Goal: Complete application form: Complete application form

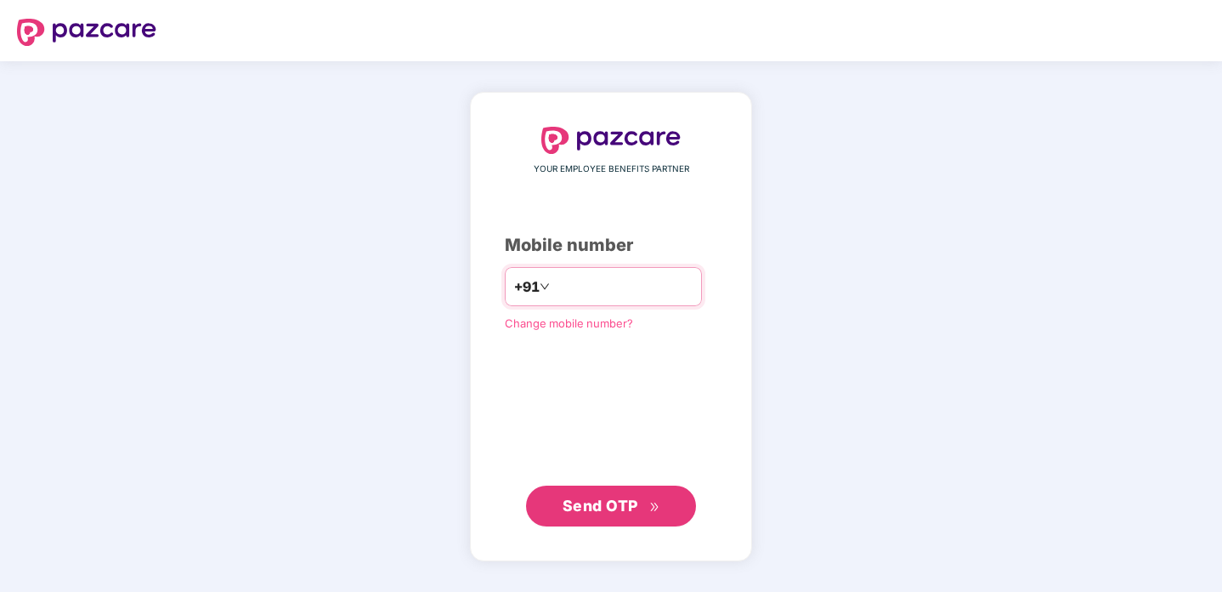
click at [591, 297] on input "number" at bounding box center [622, 286] width 139 height 27
type input "**********"
click at [593, 505] on span "Send OTP" at bounding box center [601, 505] width 76 height 18
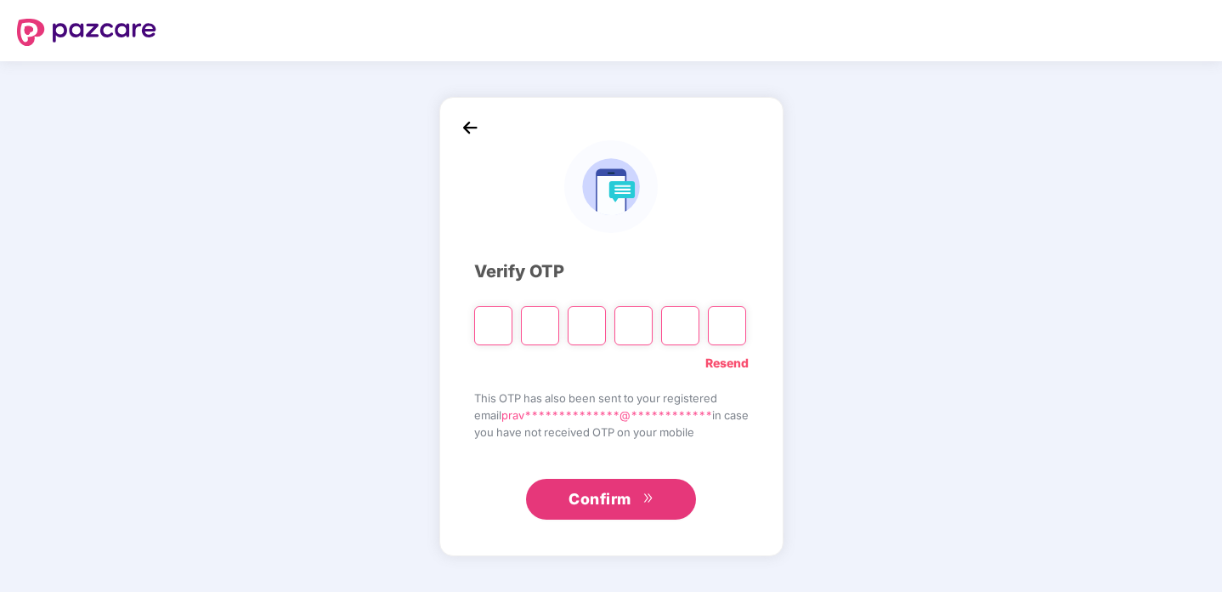
type input "*"
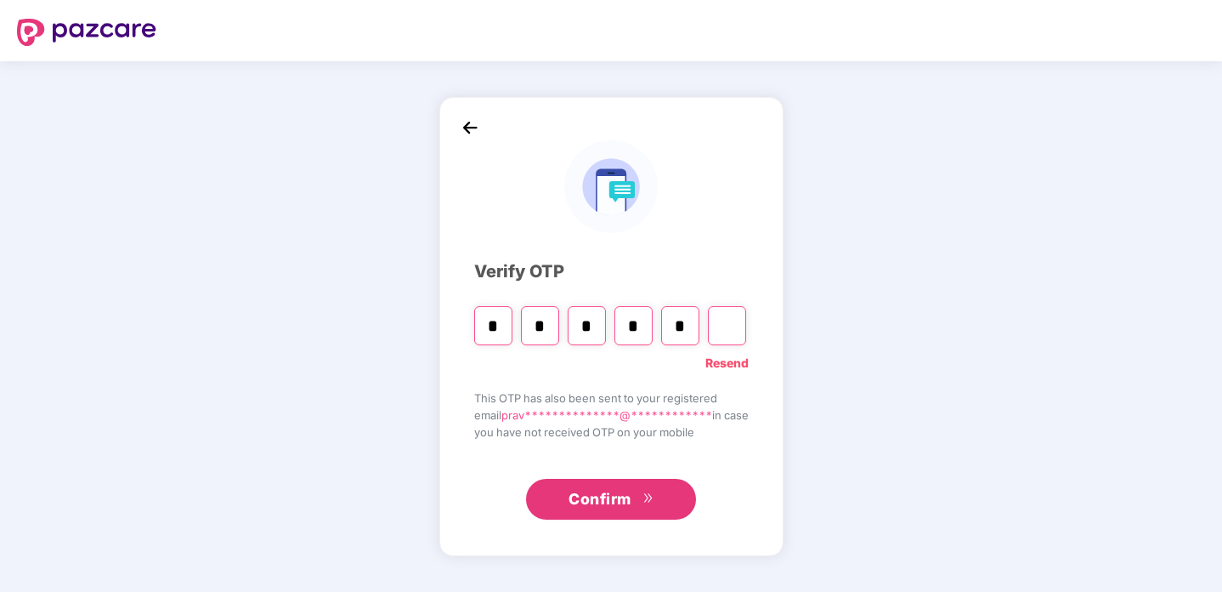
type input "*"
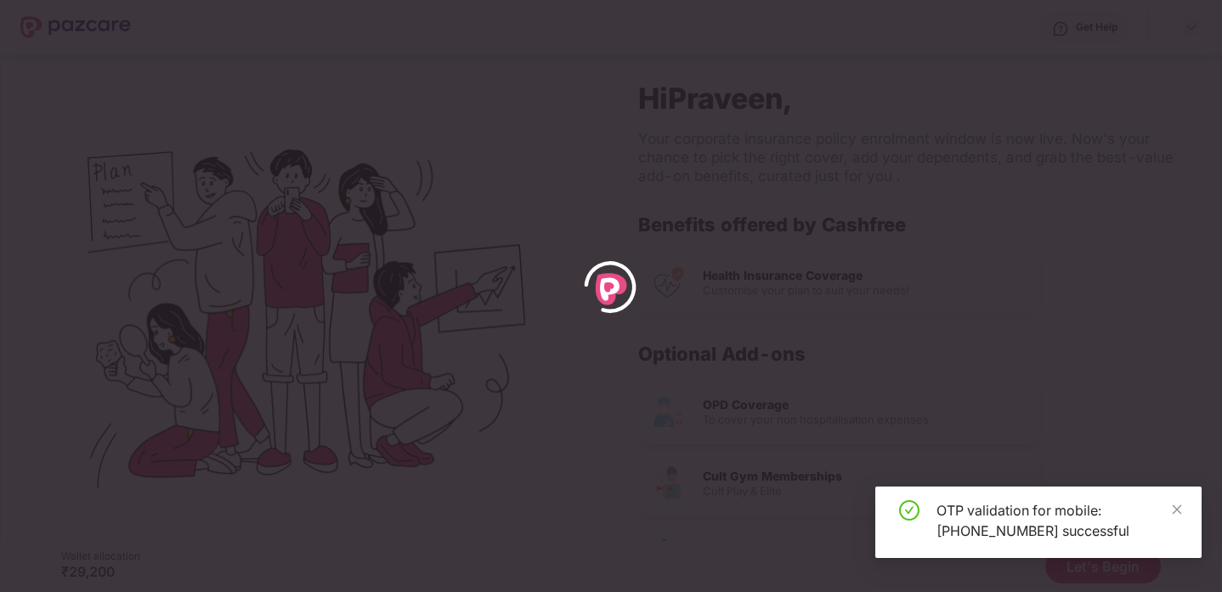
click at [1184, 507] on div "OTP validation for mobile: [PHONE_NUMBER] successful" at bounding box center [1039, 521] width 326 height 71
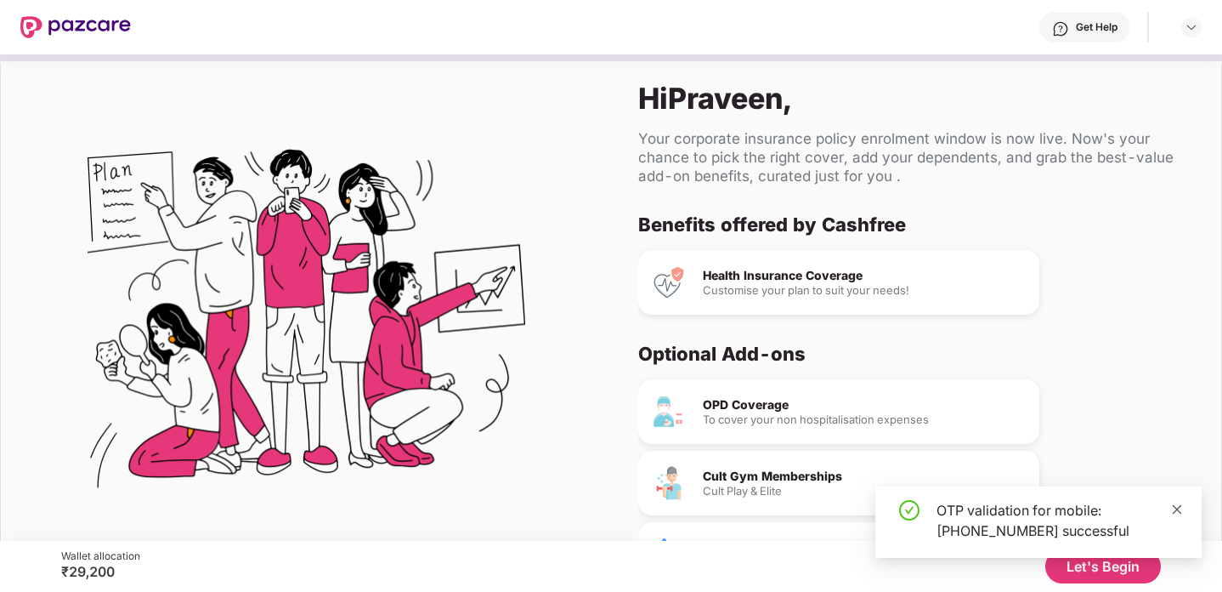
click at [1172, 503] on icon "close" at bounding box center [1177, 509] width 12 height 12
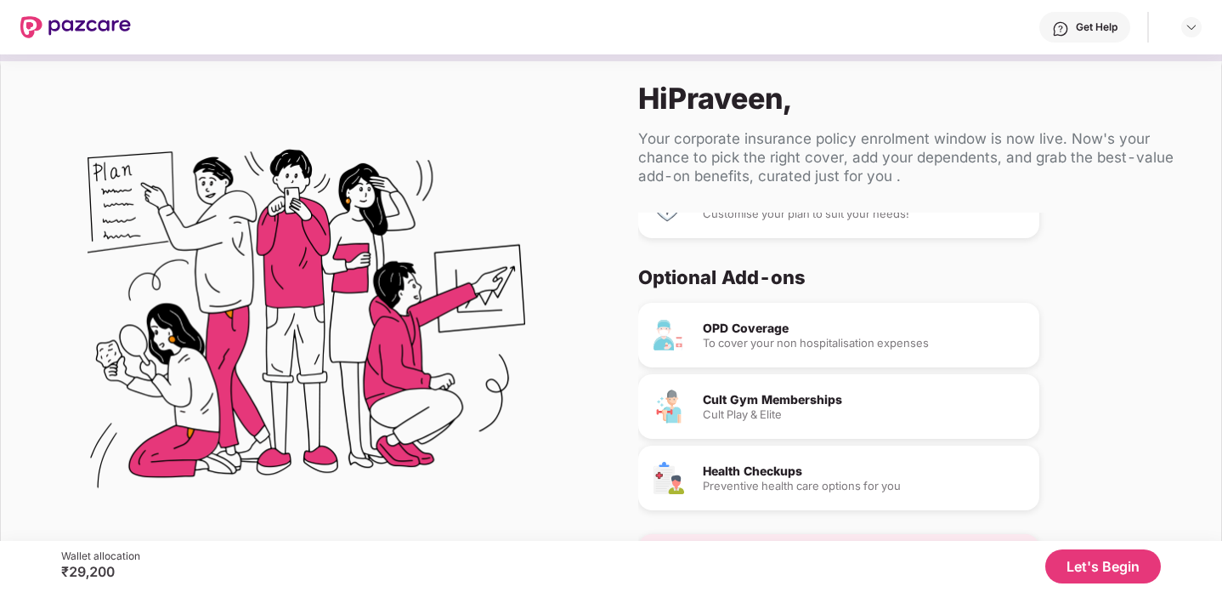
scroll to position [104, 0]
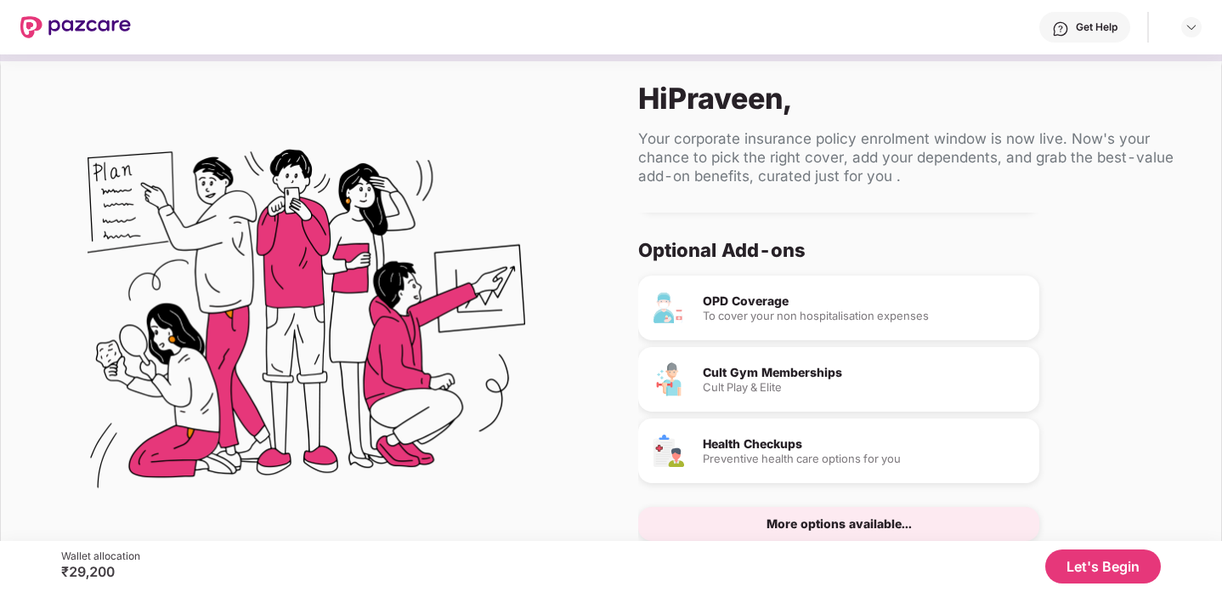
click at [1104, 557] on button "Let's Begin" at bounding box center [1104, 566] width 116 height 34
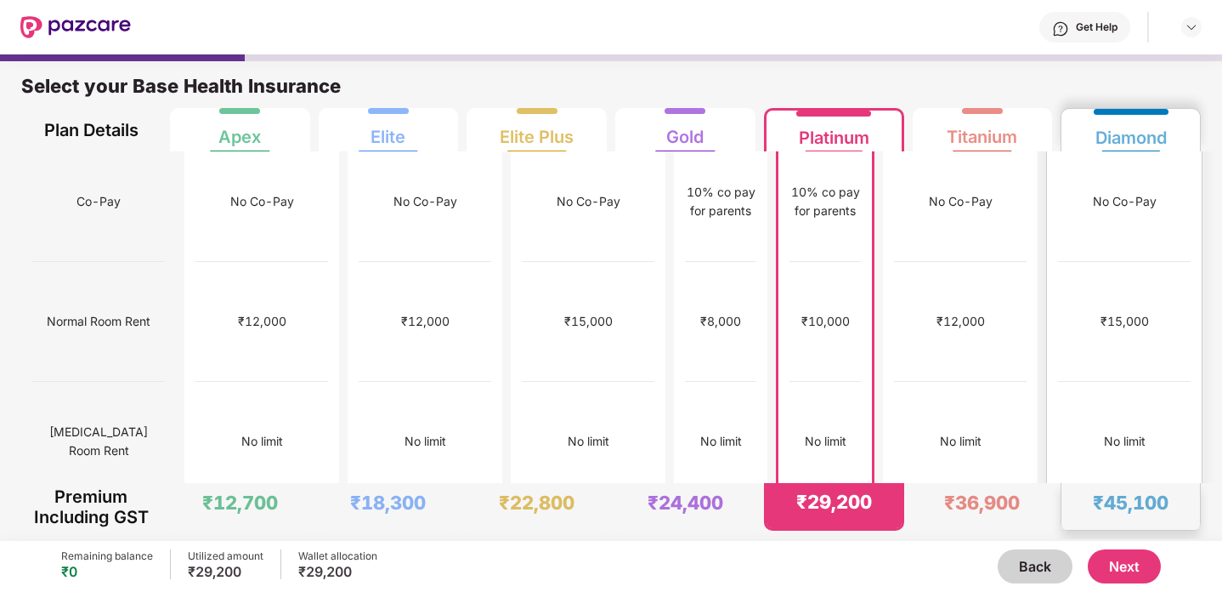
scroll to position [0, 0]
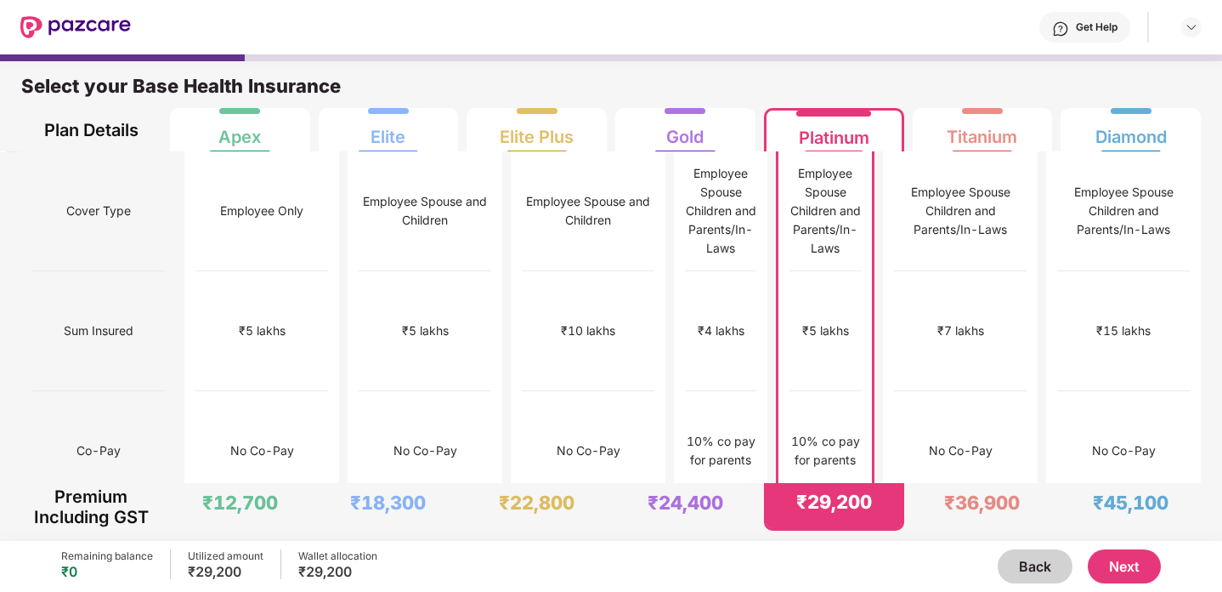
click at [1117, 564] on button "Next" at bounding box center [1124, 566] width 73 height 34
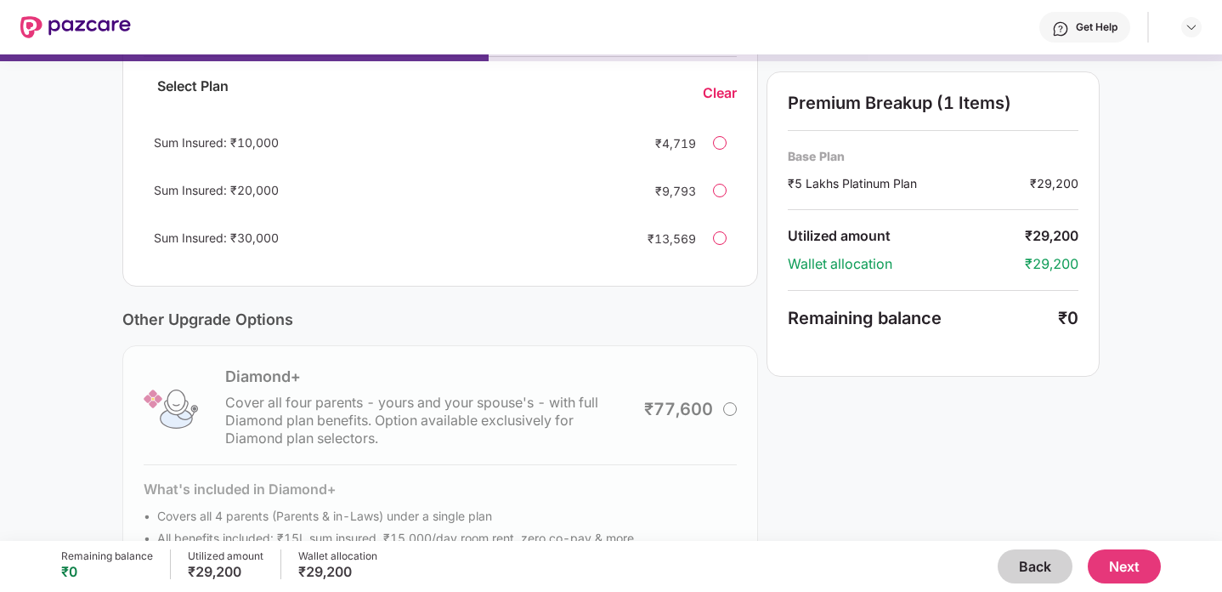
scroll to position [469, 0]
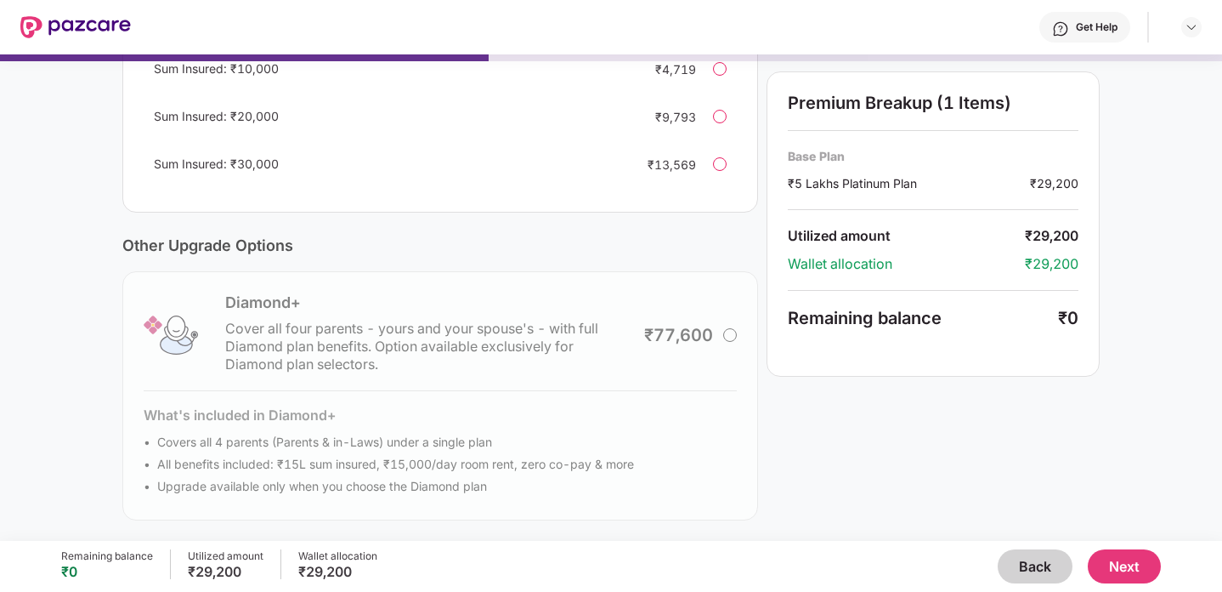
click at [1122, 563] on button "Next" at bounding box center [1124, 566] width 73 height 34
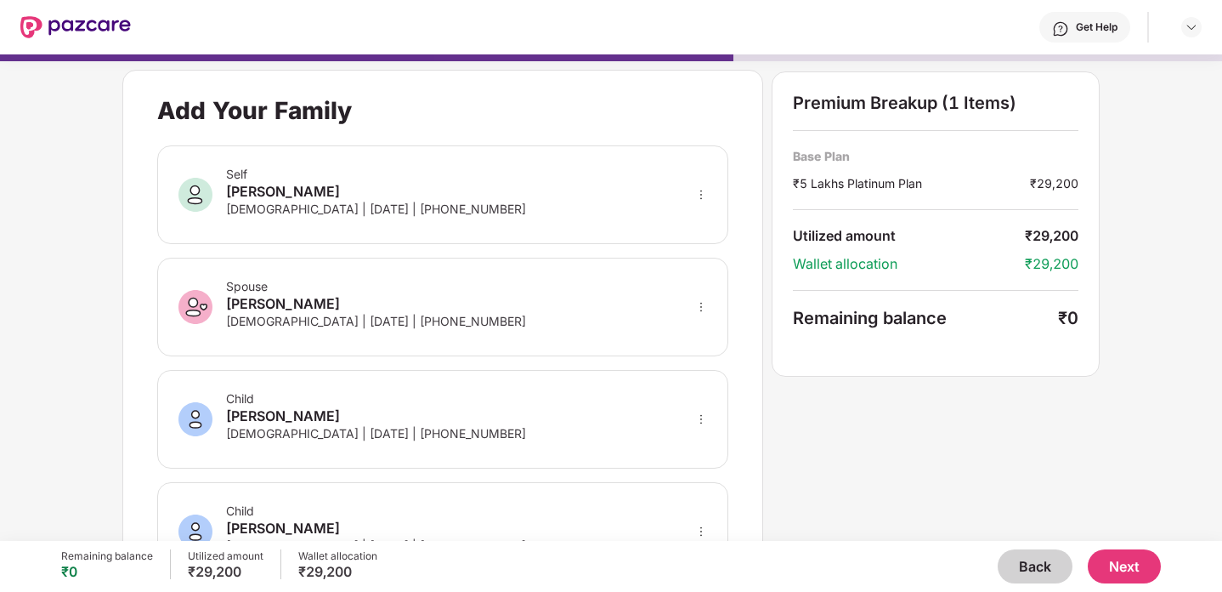
scroll to position [329, 0]
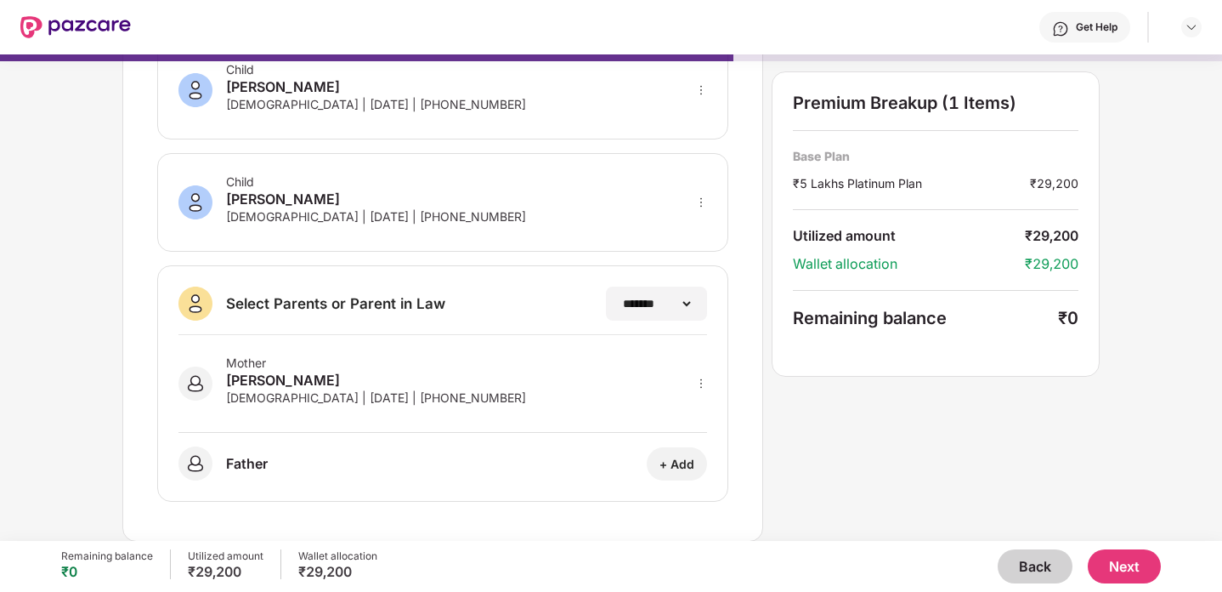
click at [1019, 570] on button "Back" at bounding box center [1035, 566] width 75 height 34
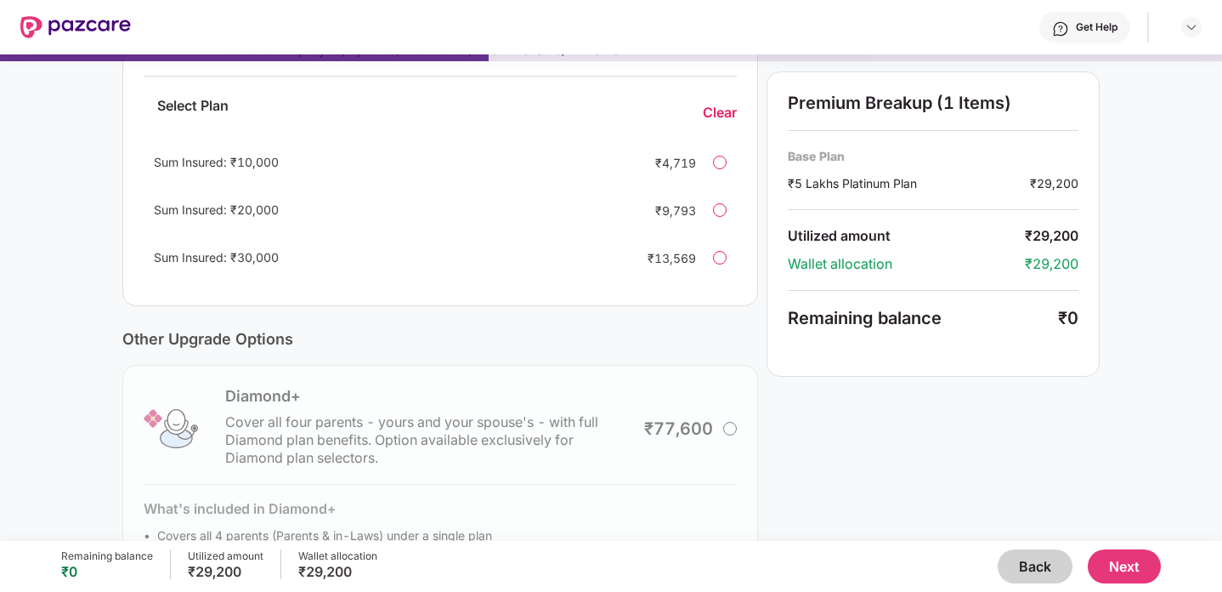
scroll to position [469, 0]
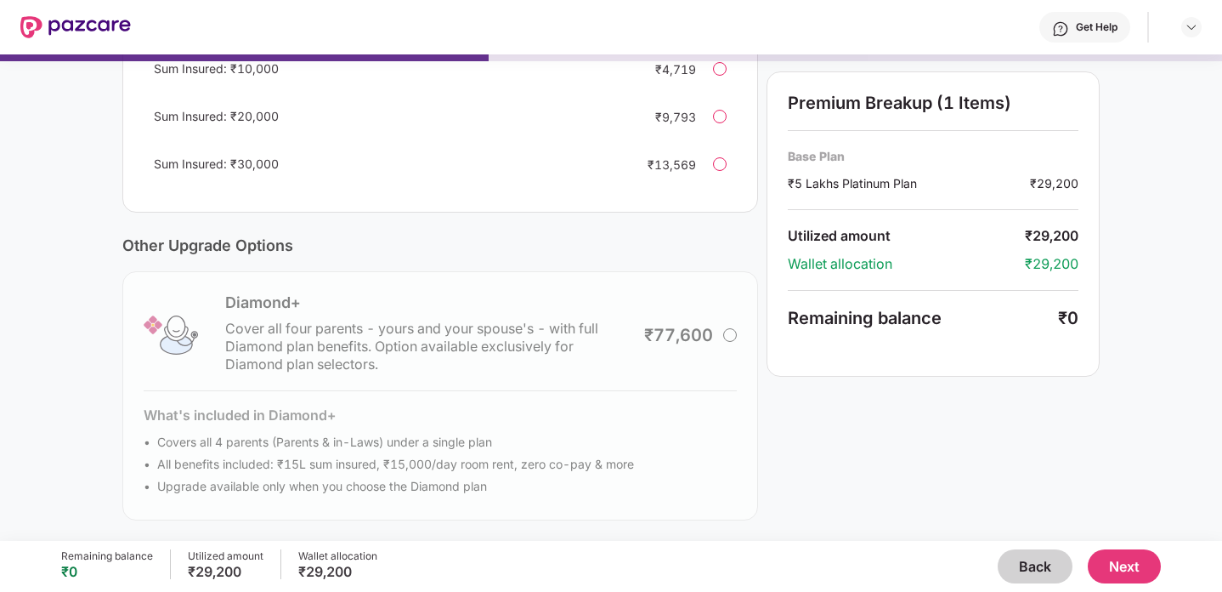
click at [1037, 587] on div "Remaining balance ₹0 Utilized amount ₹29,200 Wallet allocation ₹29,200 Back Next" at bounding box center [611, 566] width 1100 height 51
click at [1036, 572] on button "Back" at bounding box center [1035, 566] width 75 height 34
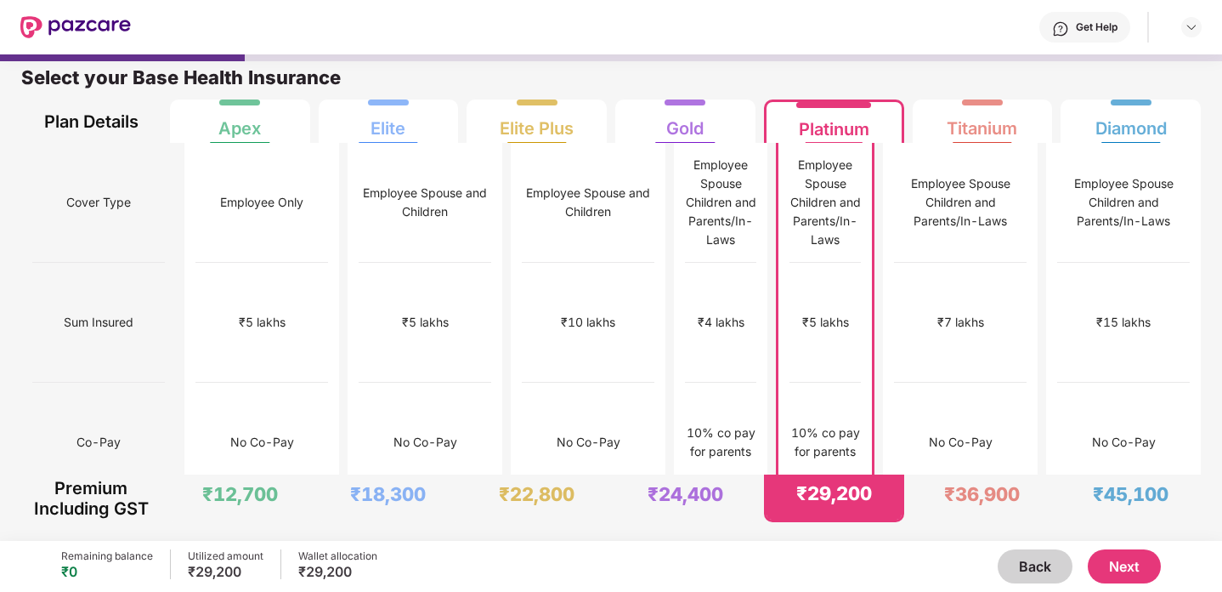
scroll to position [9, 0]
click at [1000, 502] on div "₹12,000" at bounding box center [961, 562] width 133 height 120
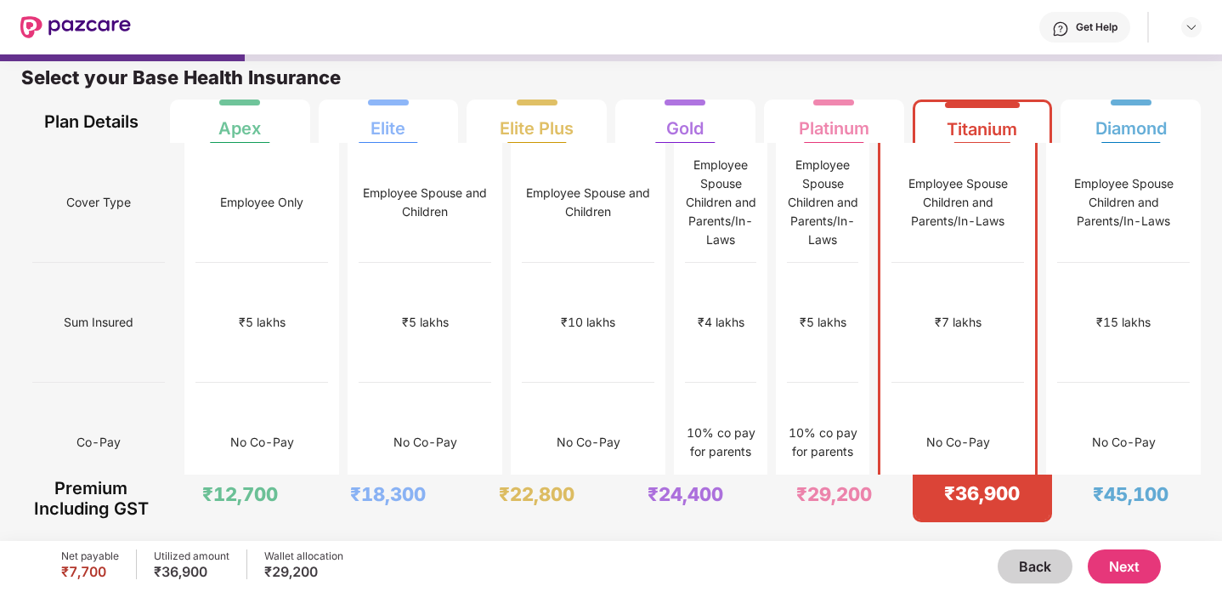
click at [1011, 80] on div "Select your Base Health Insurance" at bounding box center [611, 82] width 1180 height 34
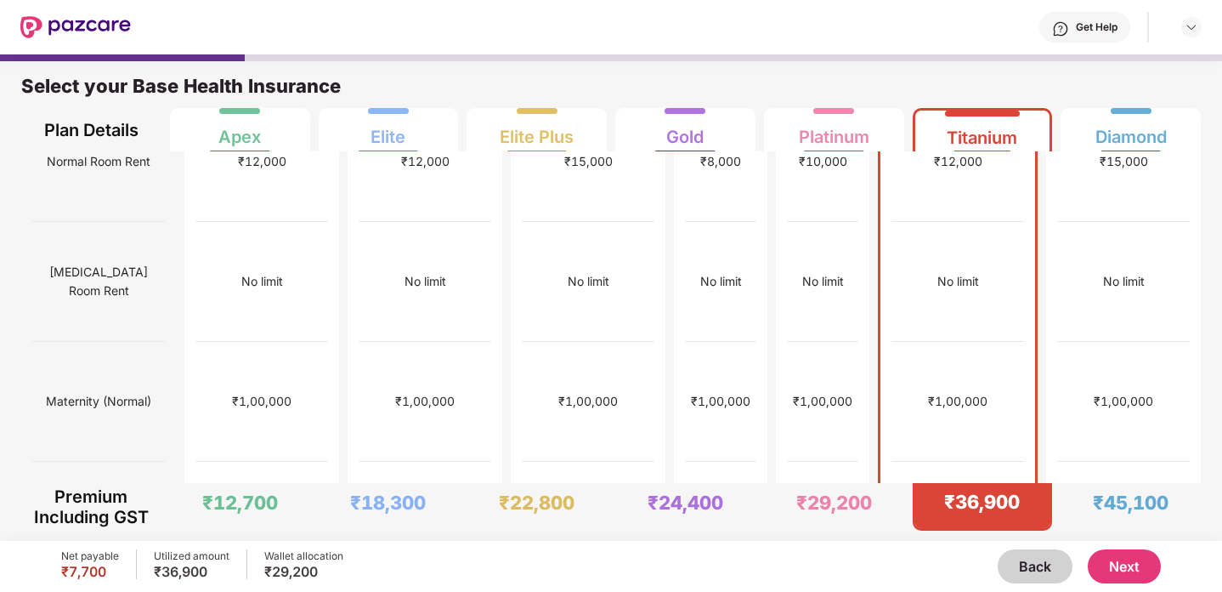
scroll to position [0, 0]
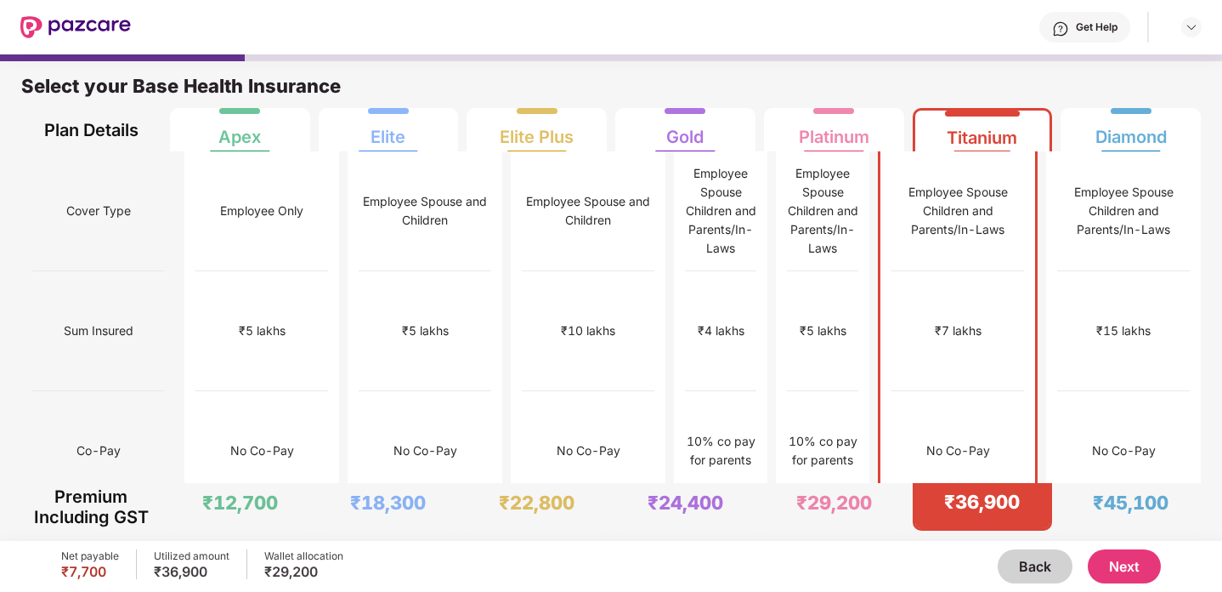
click at [1011, 98] on div "Select your Base Health Insurance" at bounding box center [611, 91] width 1180 height 34
click at [1001, 80] on div "Select your Base Health Insurance" at bounding box center [611, 91] width 1180 height 34
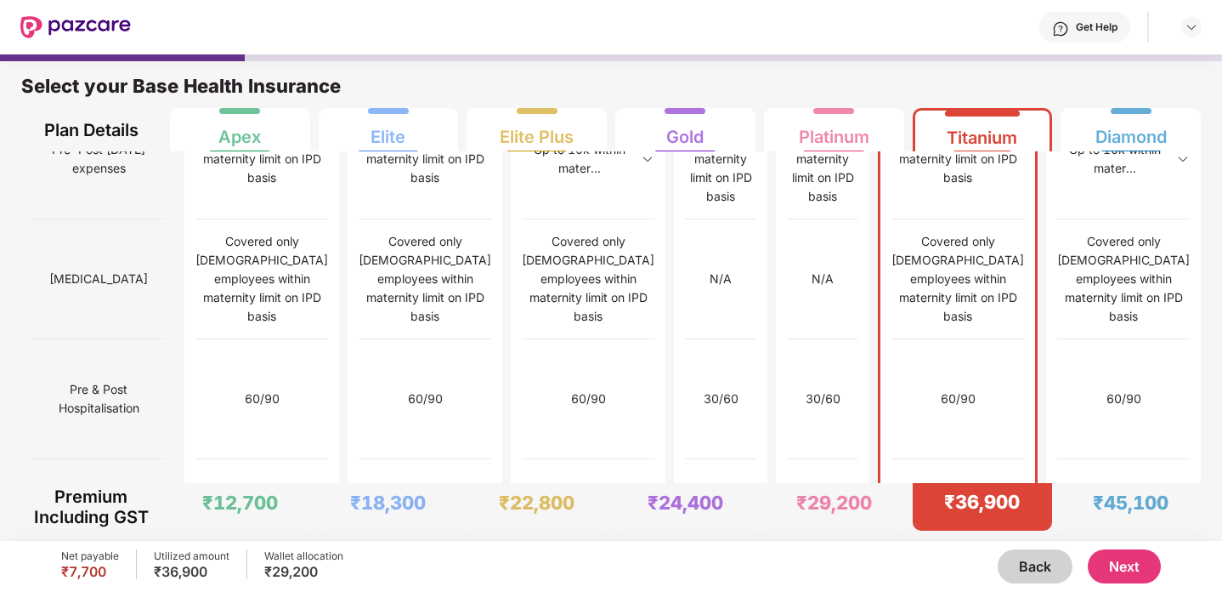
scroll to position [9, 0]
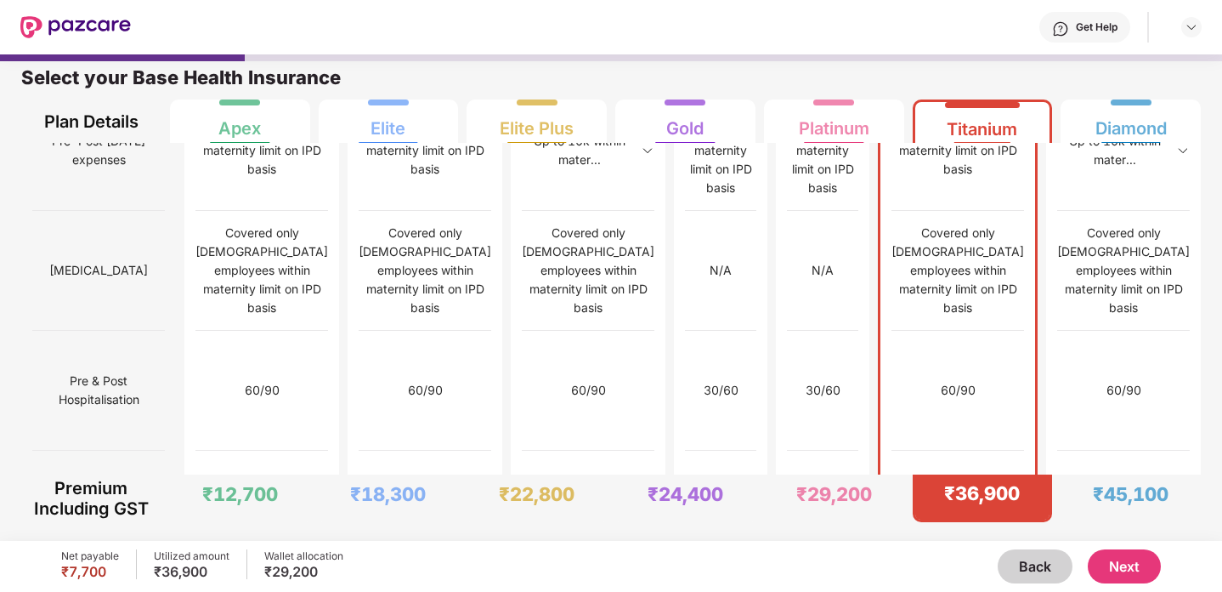
click at [1124, 568] on button "Next" at bounding box center [1124, 566] width 73 height 34
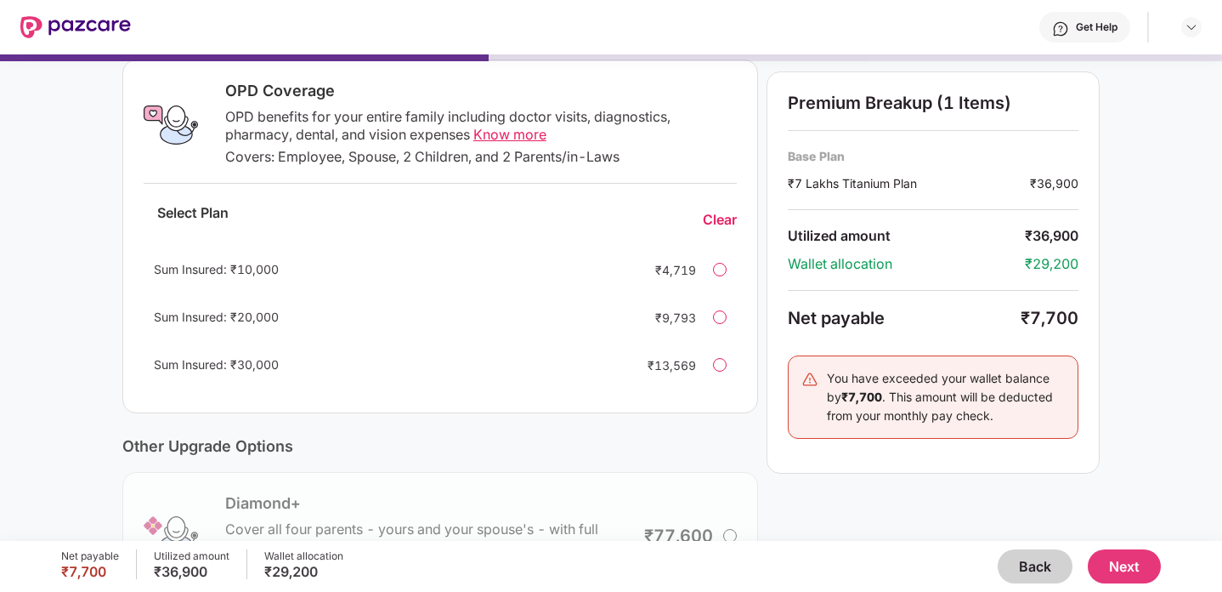
scroll to position [0, 0]
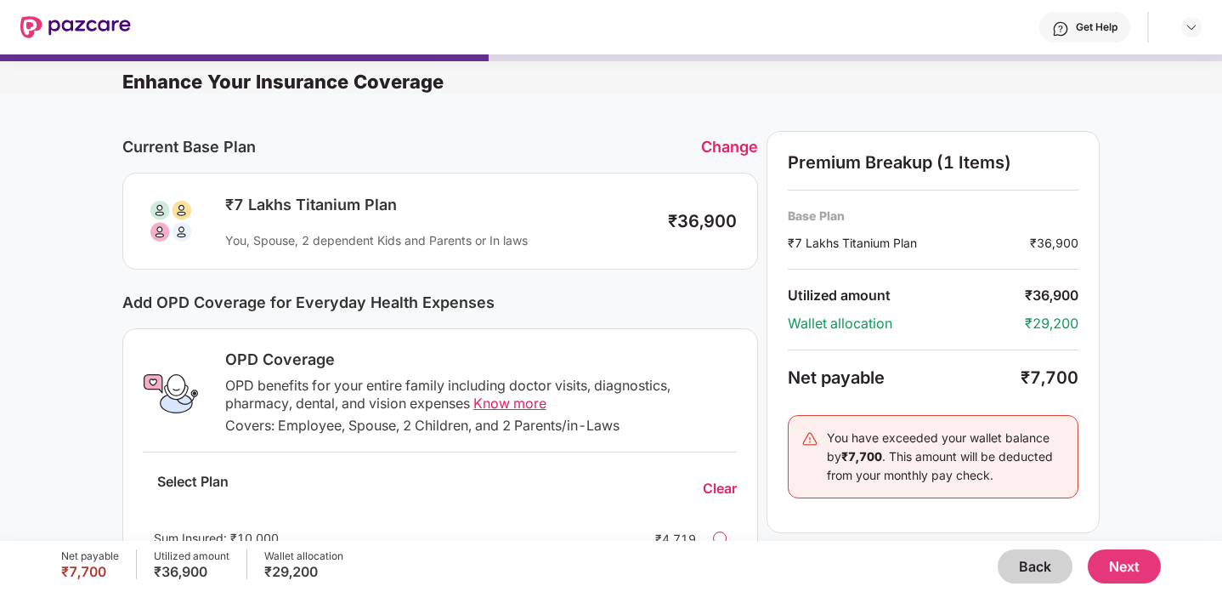
click at [1121, 566] on button "Next" at bounding box center [1124, 566] width 73 height 34
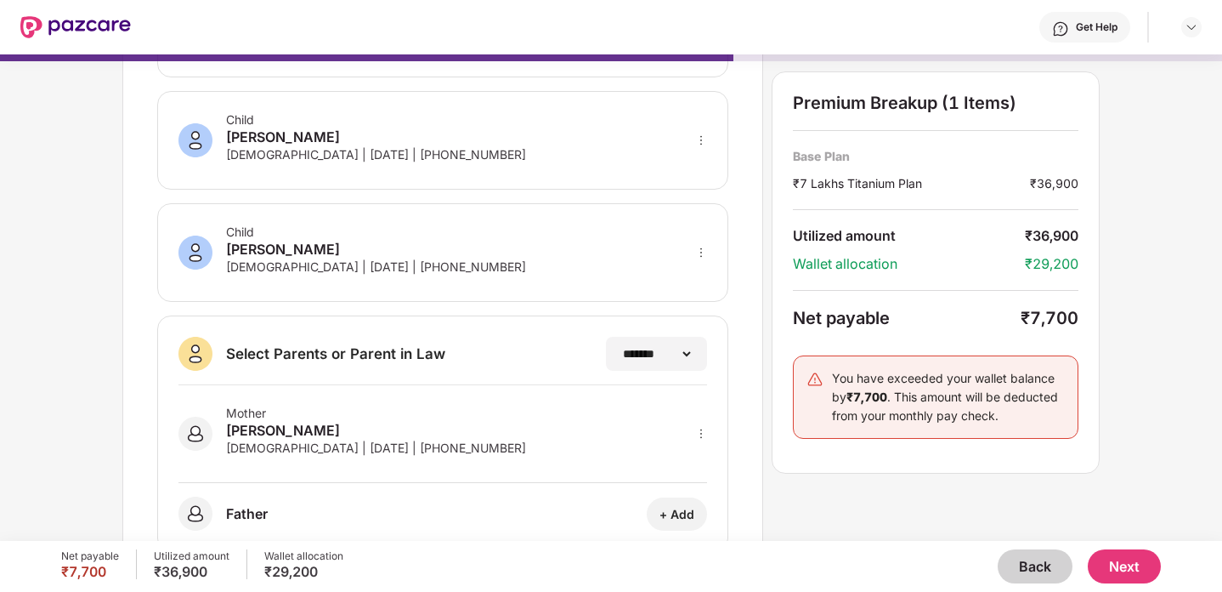
scroll to position [329, 0]
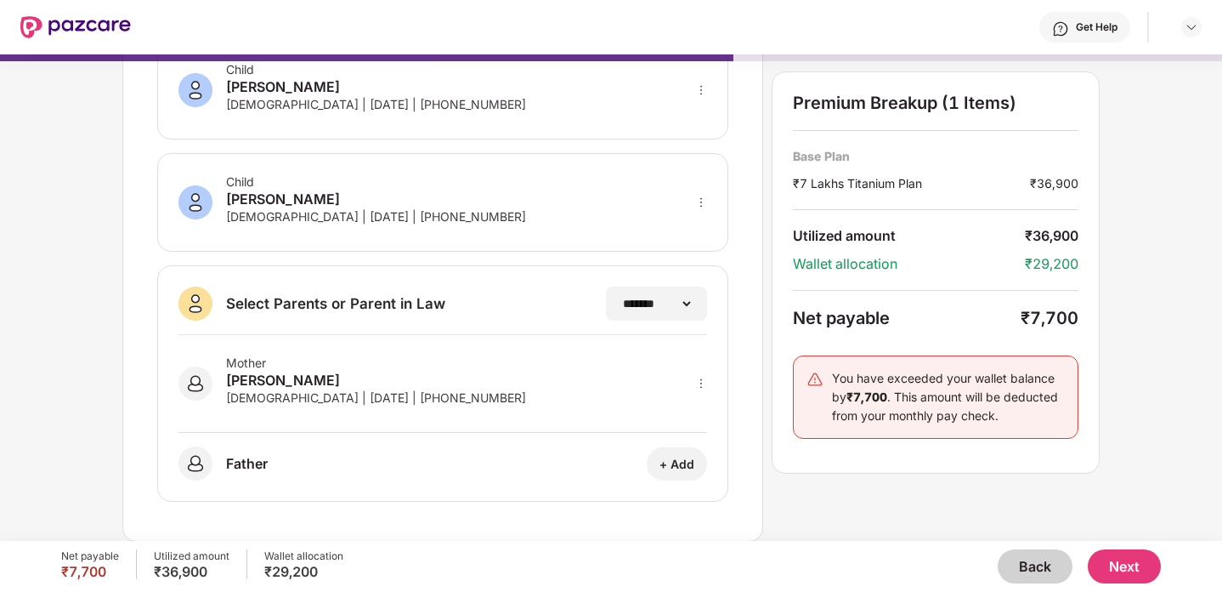
click at [1138, 575] on button "Next" at bounding box center [1124, 566] width 73 height 34
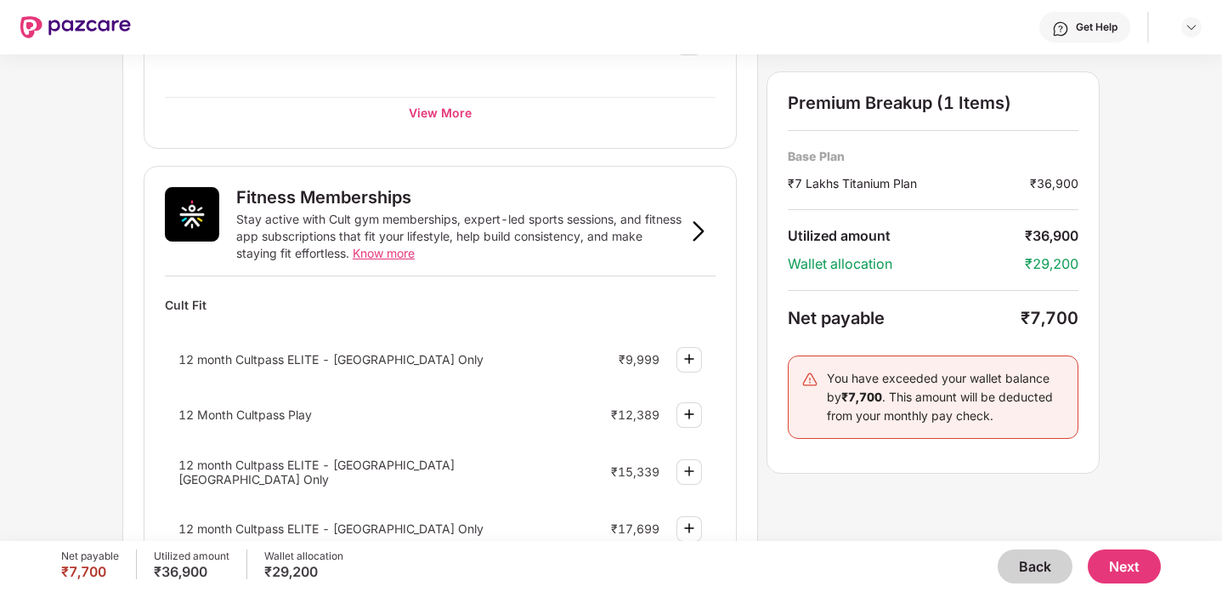
scroll to position [0, 0]
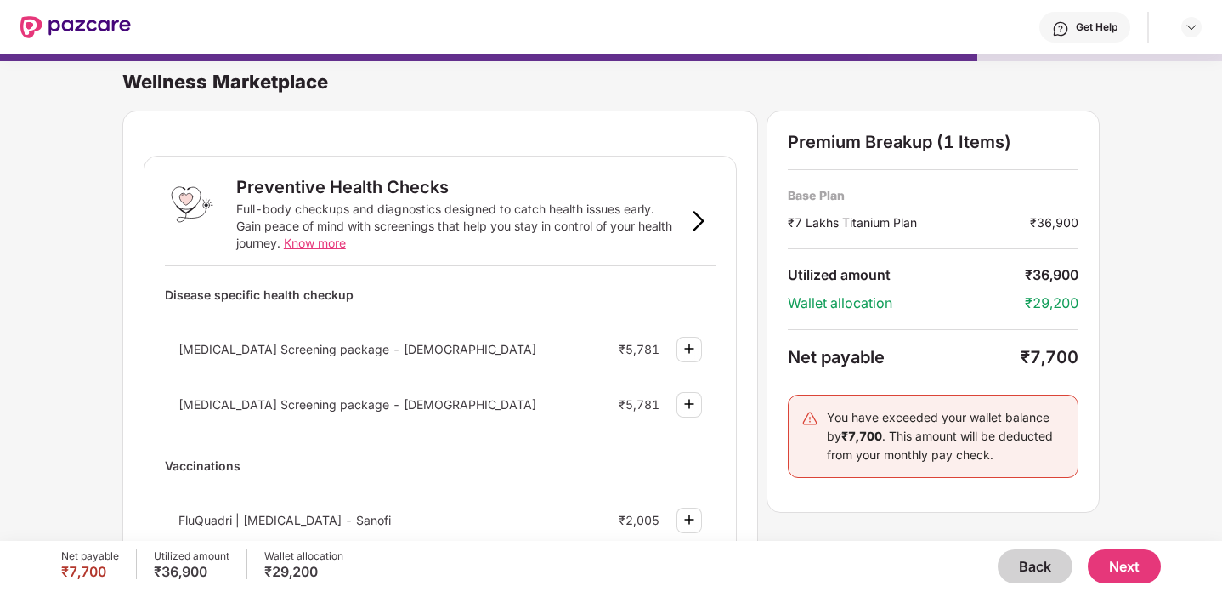
click at [1135, 564] on button "Next" at bounding box center [1124, 566] width 73 height 34
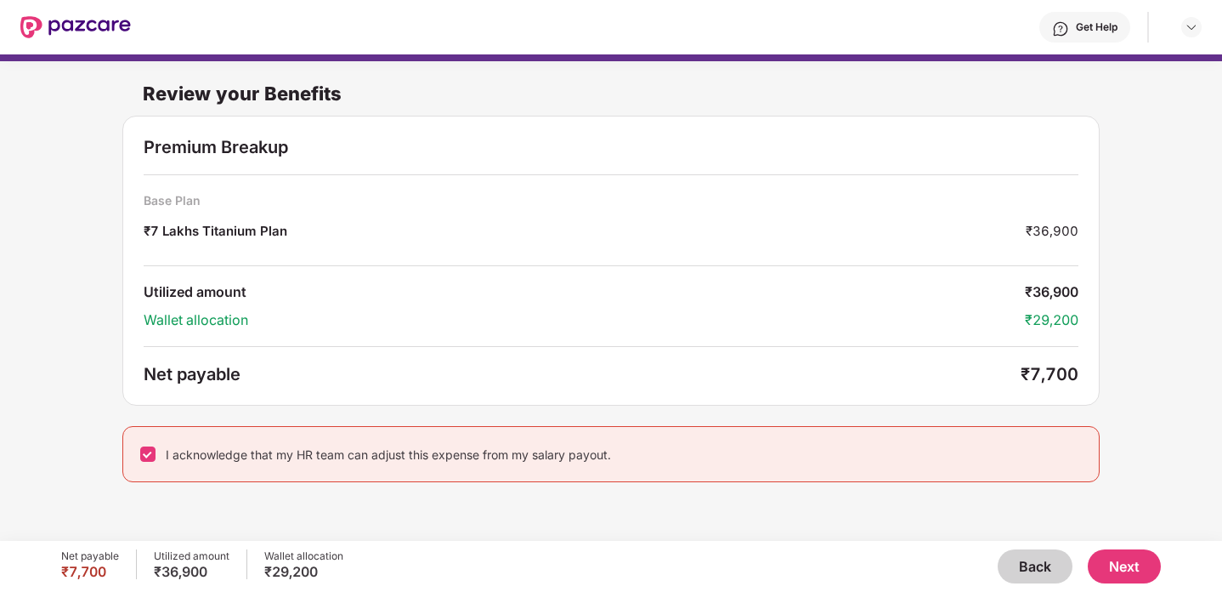
click at [20, 373] on div "Review your Benefits Premium Breakup Base Plan ₹7 Lakhs Titanium Plan ₹36,900 U…" at bounding box center [611, 288] width 1222 height 469
click at [1152, 562] on button "Next" at bounding box center [1124, 566] width 73 height 34
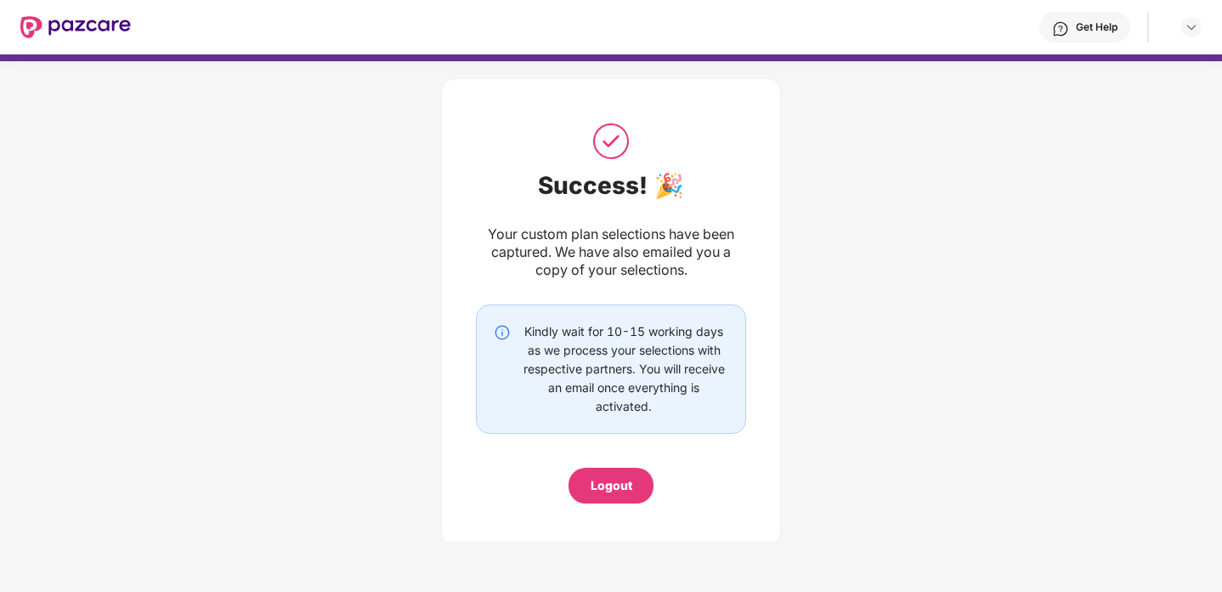
click at [638, 479] on div "Logout" at bounding box center [611, 486] width 85 height 36
